Goal: Transaction & Acquisition: Purchase product/service

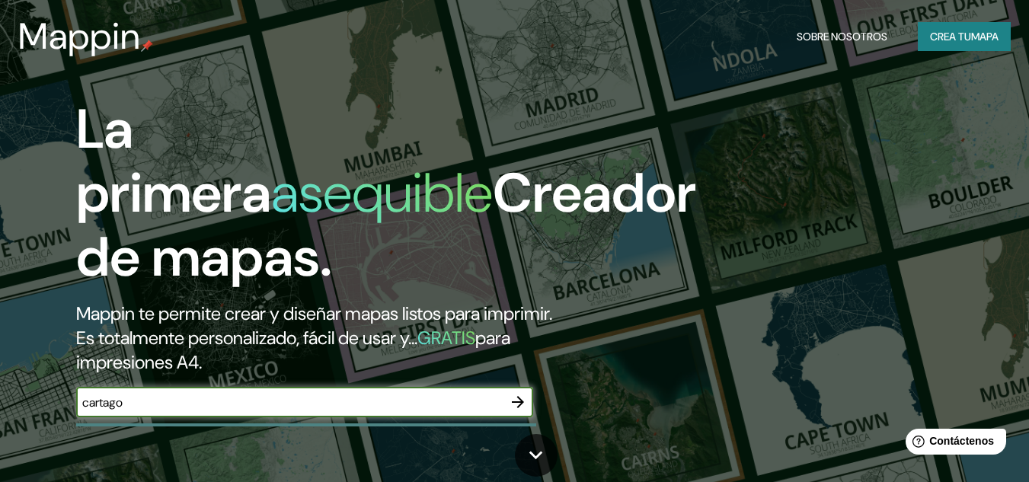
type input "cartago"
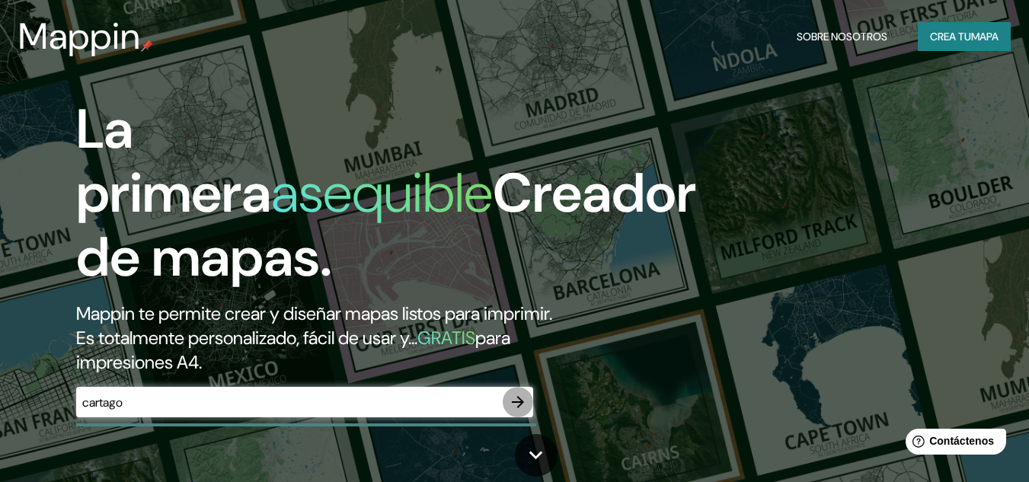
click at [505, 402] on button "button" at bounding box center [518, 402] width 30 height 30
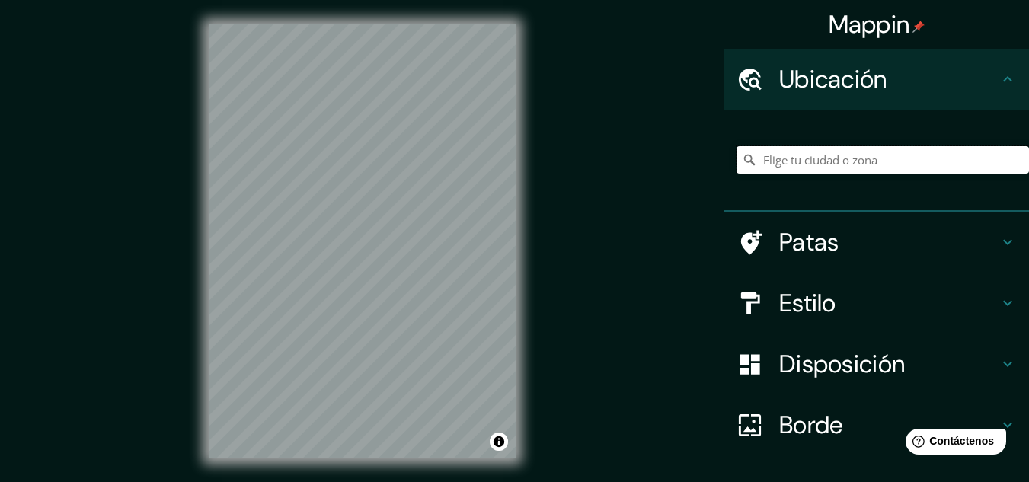
click at [798, 163] on input "Elige tu ciudad o zona" at bounding box center [882, 159] width 292 height 27
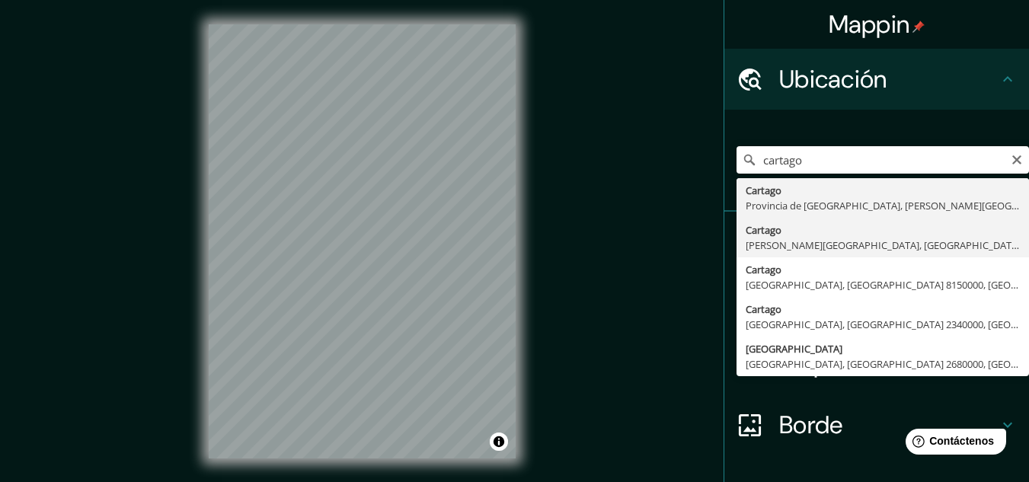
type input "Cartago, [PERSON_NAME][GEOGRAPHIC_DATA], [GEOGRAPHIC_DATA]"
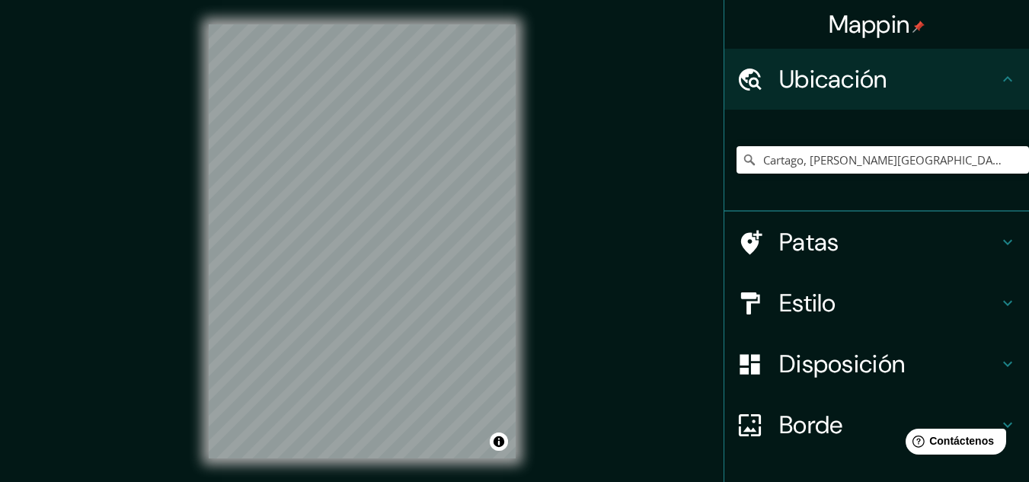
click at [974, 311] on h4 "Estilo" at bounding box center [888, 303] width 219 height 30
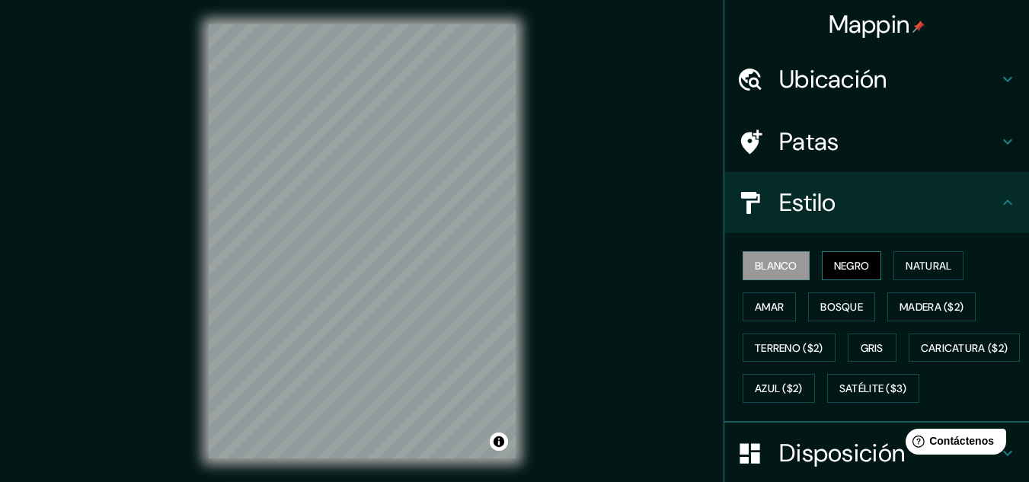
click at [840, 272] on font "Negro" at bounding box center [852, 266] width 36 height 14
click at [905, 269] on font "Natural" at bounding box center [928, 266] width 46 height 14
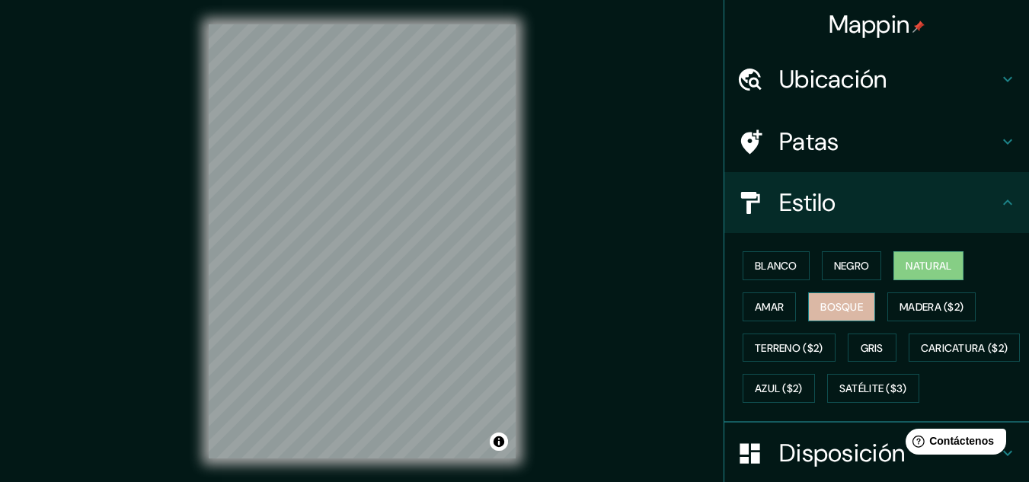
click at [853, 305] on button "Bosque" at bounding box center [841, 306] width 67 height 29
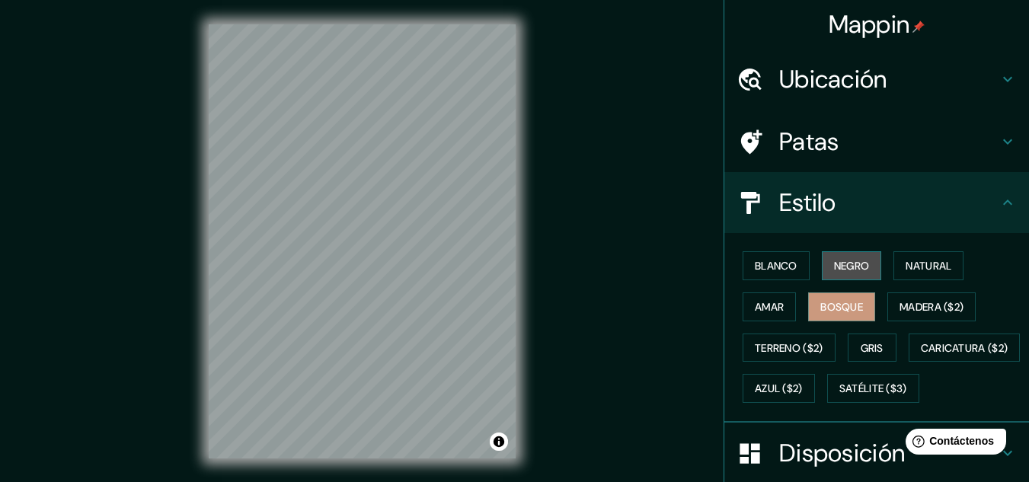
drag, startPoint x: 834, startPoint y: 254, endPoint x: 850, endPoint y: 260, distance: 16.4
click at [834, 254] on button "Negro" at bounding box center [852, 265] width 60 height 29
click at [535, 168] on div "© Mapbox © OpenStreetMap Improve this map" at bounding box center [362, 241] width 356 height 483
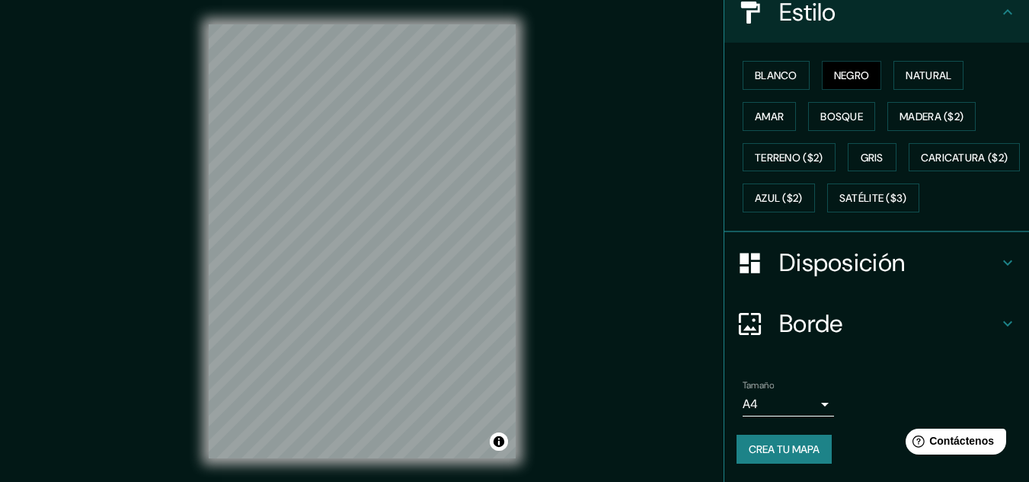
scroll to position [231, 0]
click at [819, 405] on body "Mappin Ubicación Cartago, [PERSON_NAME][GEOGRAPHIC_DATA], [GEOGRAPHIC_DATA] Pat…" at bounding box center [514, 241] width 1029 height 482
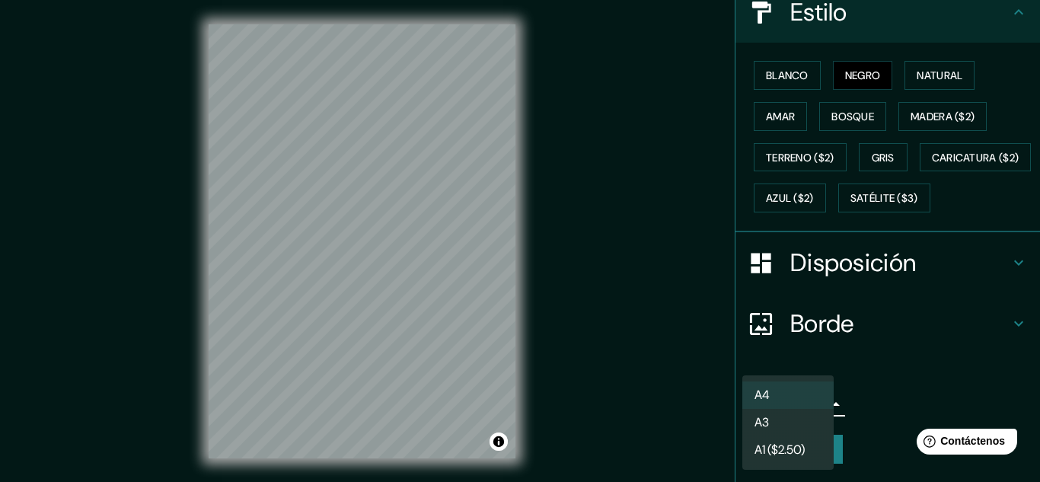
click at [815, 418] on li "A3" at bounding box center [787, 422] width 91 height 27
click at [815, 406] on body "Mappin Ubicación Cartago, [PERSON_NAME][GEOGRAPHIC_DATA], [GEOGRAPHIC_DATA] Pat…" at bounding box center [520, 241] width 1040 height 482
click at [808, 395] on li "A4" at bounding box center [787, 395] width 91 height 28
type input "single"
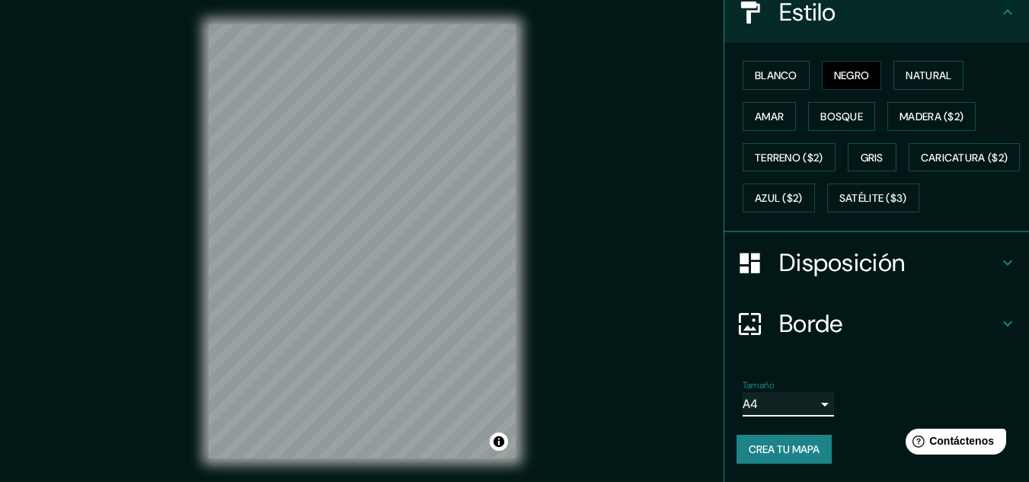
scroll to position [0, 0]
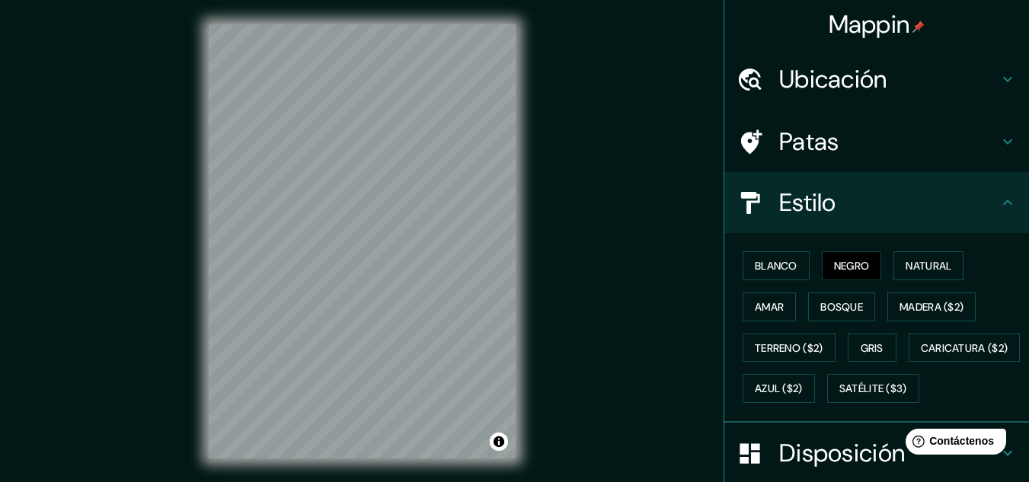
click at [998, 135] on icon at bounding box center [1007, 141] width 18 height 18
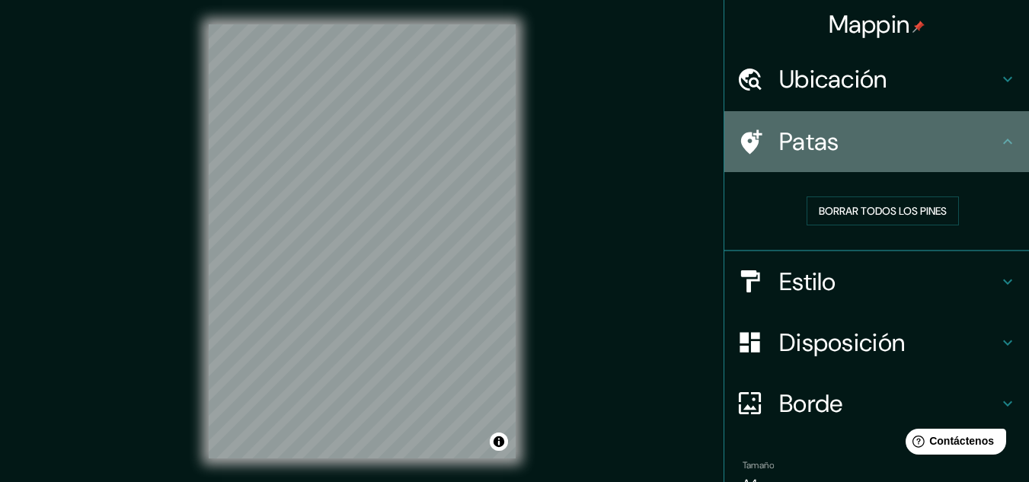
click at [998, 135] on icon at bounding box center [1007, 141] width 18 height 18
click at [998, 146] on icon at bounding box center [1007, 141] width 18 height 18
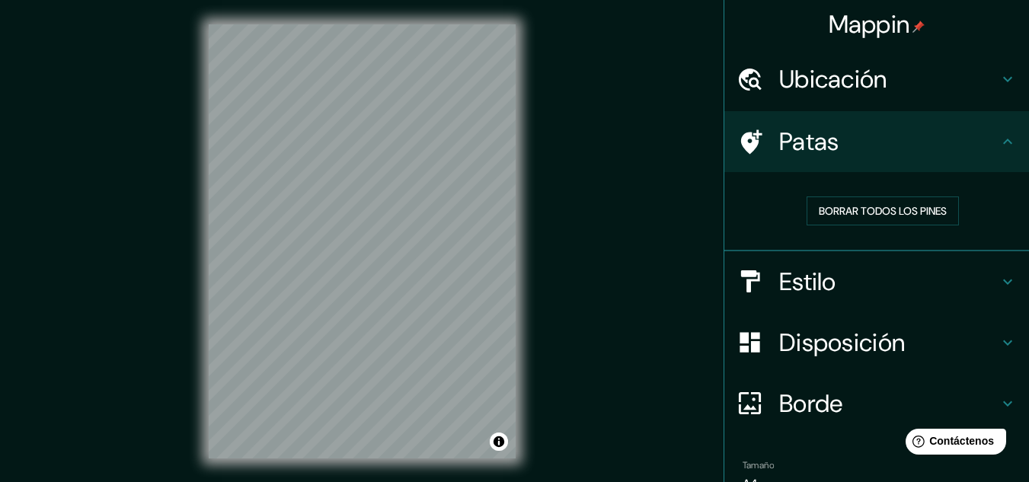
click at [998, 142] on icon at bounding box center [1007, 141] width 18 height 18
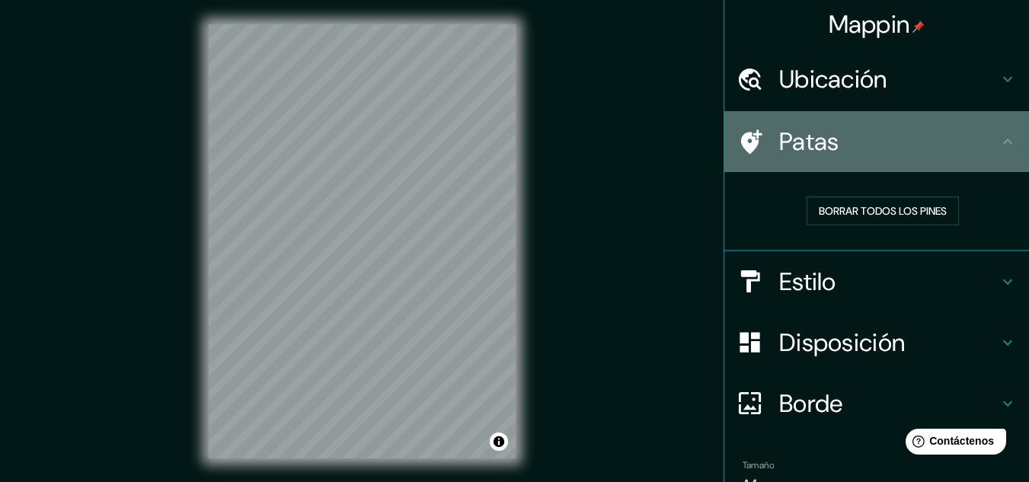
drag, startPoint x: 997, startPoint y: 142, endPoint x: 998, endPoint y: 150, distance: 7.7
click at [1000, 147] on icon at bounding box center [1007, 141] width 18 height 18
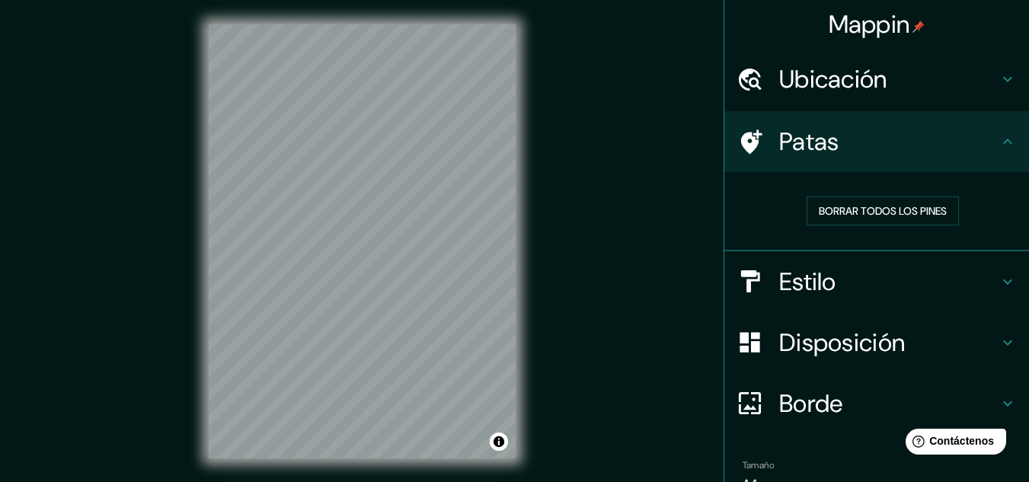
click at [998, 148] on icon at bounding box center [1007, 141] width 18 height 18
click at [998, 147] on icon at bounding box center [1007, 141] width 18 height 18
click at [998, 145] on icon at bounding box center [1007, 141] width 18 height 18
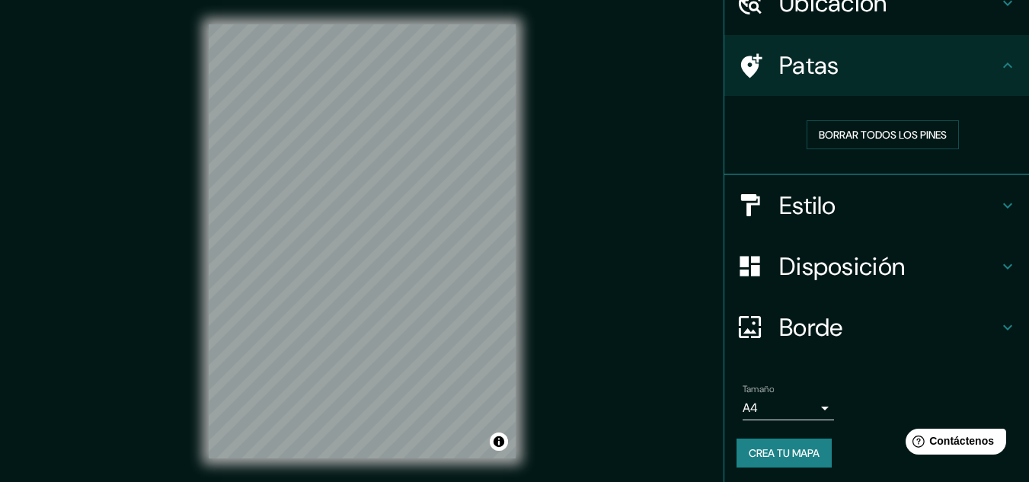
scroll to position [79, 0]
